Goal: Task Accomplishment & Management: Use online tool/utility

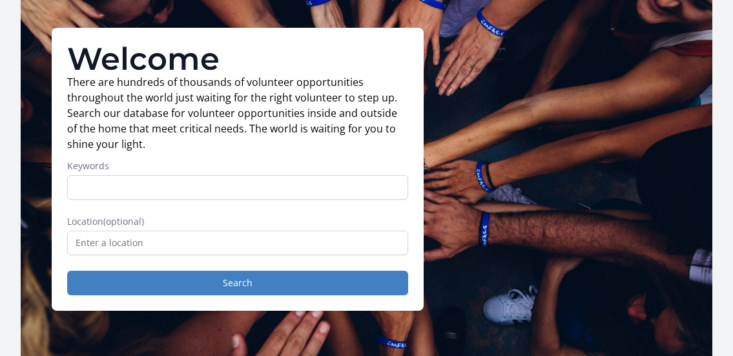
scroll to position [74, 0]
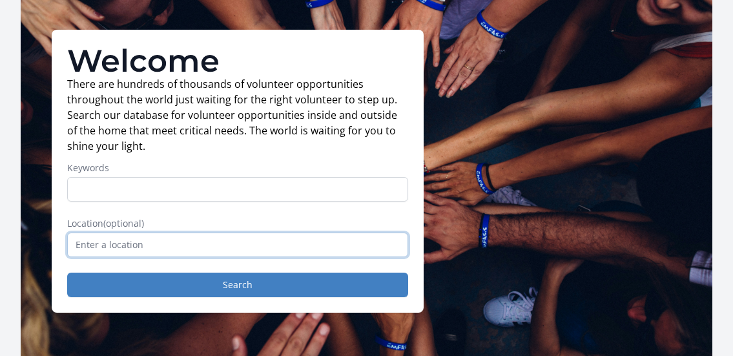
click at [294, 245] on input "text" at bounding box center [237, 244] width 341 height 25
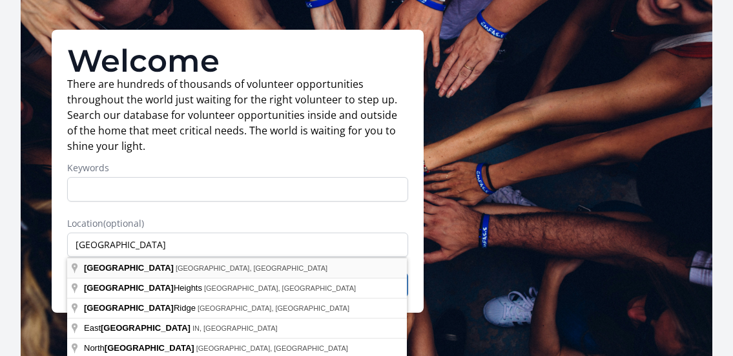
type input "[GEOGRAPHIC_DATA], [GEOGRAPHIC_DATA], [GEOGRAPHIC_DATA]"
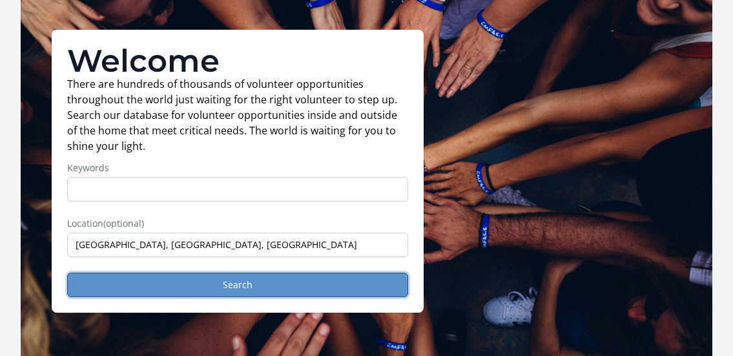
click at [247, 276] on button "Search" at bounding box center [237, 285] width 341 height 25
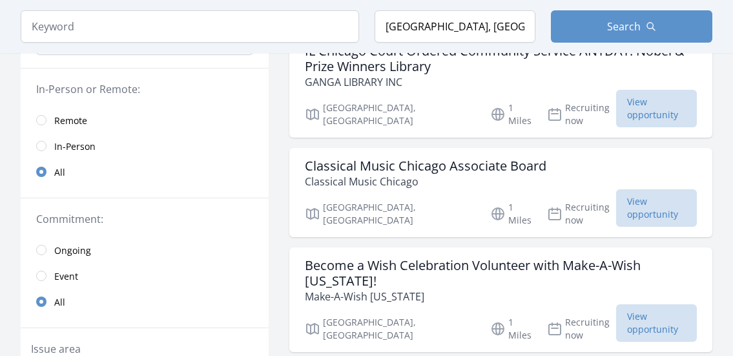
scroll to position [141, 0]
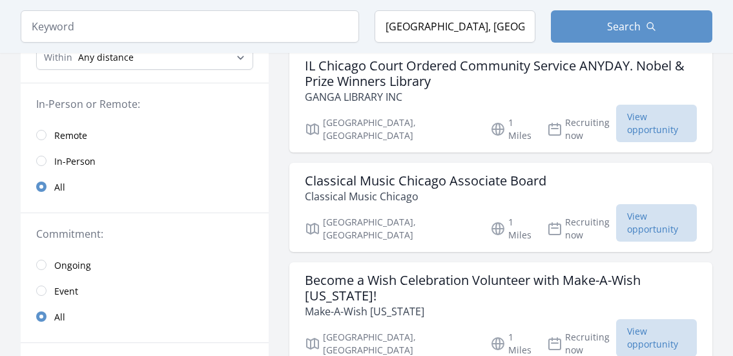
click at [61, 158] on span "In-Person" at bounding box center [74, 161] width 41 height 13
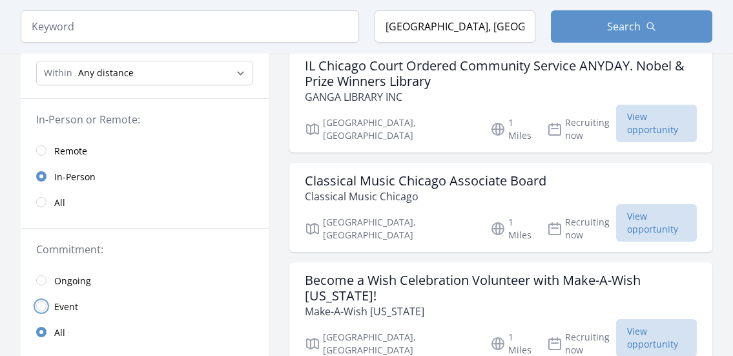
click at [40, 307] on input "radio" at bounding box center [41, 306] width 10 height 10
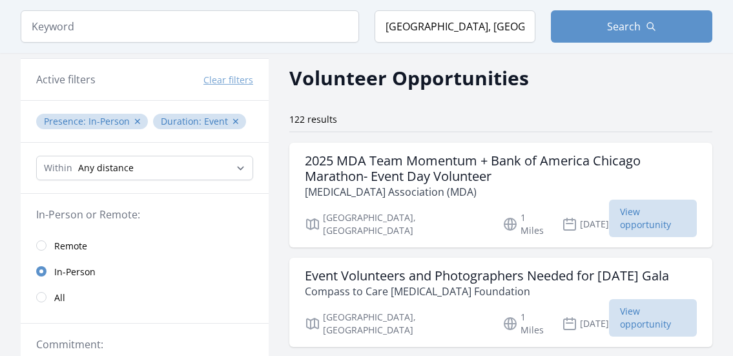
scroll to position [184, 0]
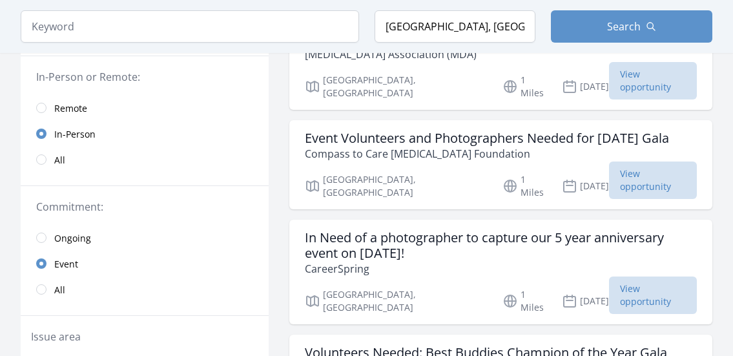
drag, startPoint x: 730, startPoint y: 67, endPoint x: 730, endPoint y: 85, distance: 18.7
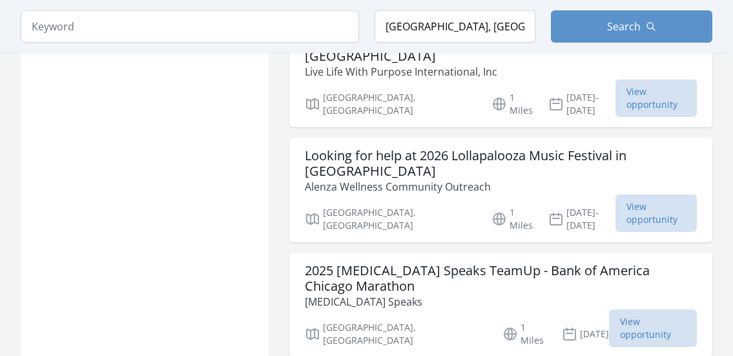
scroll to position [1612, 0]
